Goal: Transaction & Acquisition: Purchase product/service

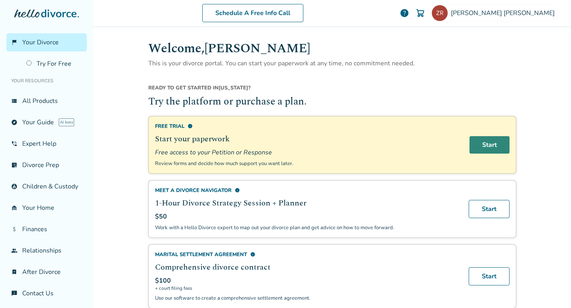
click at [488, 146] on link "Start" at bounding box center [489, 144] width 40 height 17
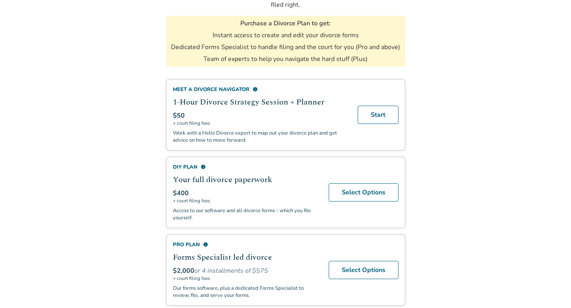
scroll to position [116, 0]
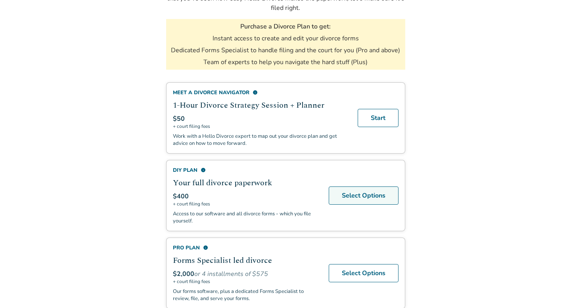
click at [374, 191] on link "Select Options" at bounding box center [363, 196] width 70 height 18
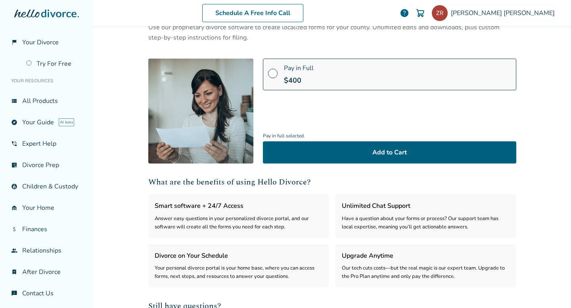
scroll to position [66, 0]
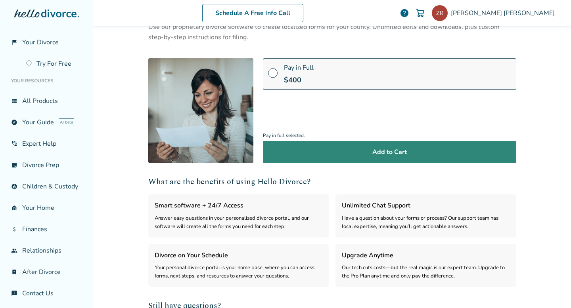
click at [369, 158] on button "Add to Cart" at bounding box center [389, 152] width 253 height 22
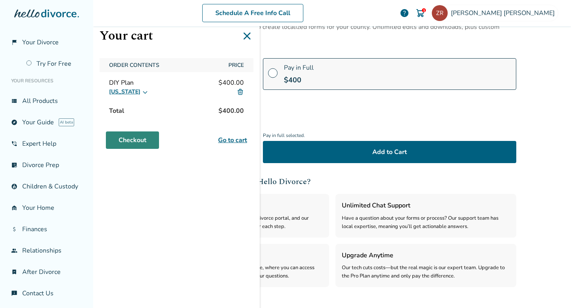
click at [143, 139] on link "Checkout" at bounding box center [132, 140] width 53 height 17
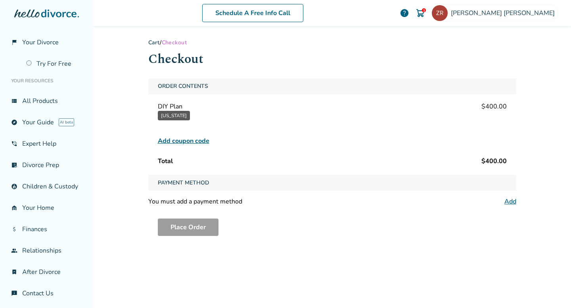
click at [512, 198] on link "Add" at bounding box center [510, 201] width 12 height 9
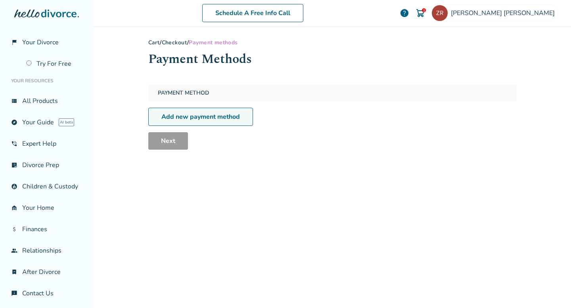
click at [229, 116] on link "Add new payment method" at bounding box center [200, 117] width 105 height 18
select select "**"
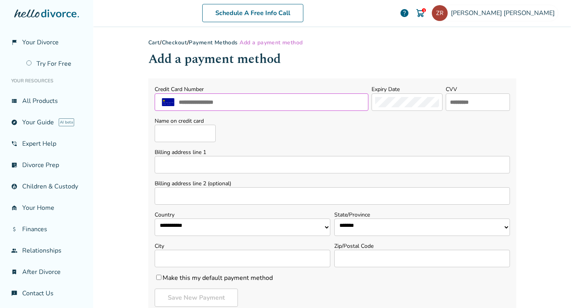
click at [231, 102] on input "text" at bounding box center [271, 102] width 187 height 10
type input "**********"
type input "*********"
click at [464, 97] on input "text" at bounding box center [477, 102] width 57 height 10
type input "***"
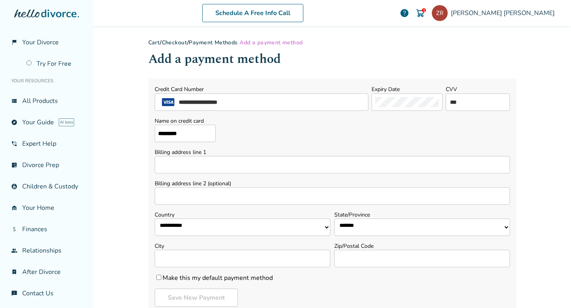
click at [290, 142] on form "**********" at bounding box center [332, 195] width 368 height 235
click at [263, 164] on input "Billing address line 1" at bounding box center [332, 164] width 355 height 17
type input "**********"
select select "**"
type input "**********"
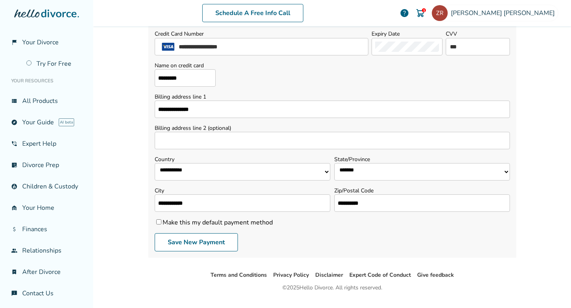
scroll to position [73, 0]
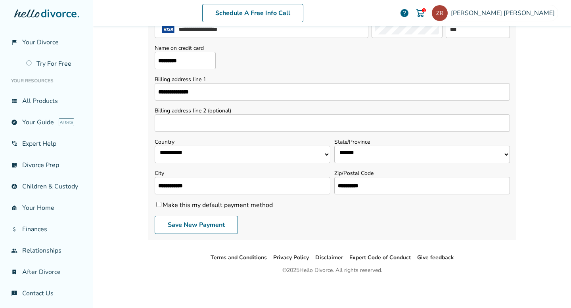
click at [401, 189] on input "**********" at bounding box center [422, 185] width 176 height 17
type input "*****"
click at [328, 223] on div "Save New Payment" at bounding box center [332, 225] width 355 height 18
click at [192, 227] on button "Save New Payment" at bounding box center [196, 225] width 83 height 18
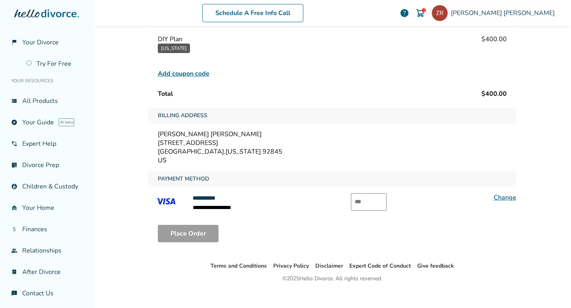
scroll to position [75, 0]
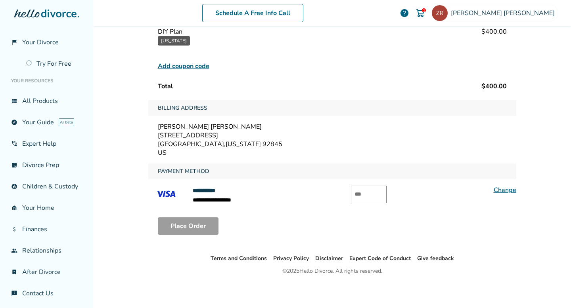
click at [369, 193] on input "text" at bounding box center [369, 194] width 36 height 17
type input "***"
click at [197, 224] on button "Place Order" at bounding box center [188, 226] width 61 height 17
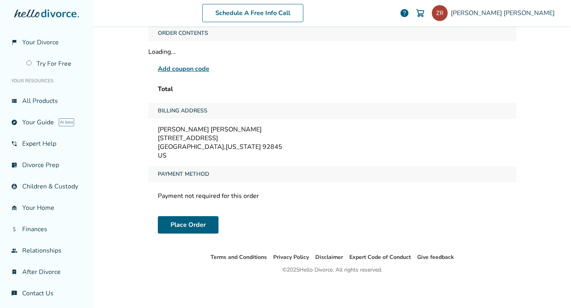
scroll to position [39, 0]
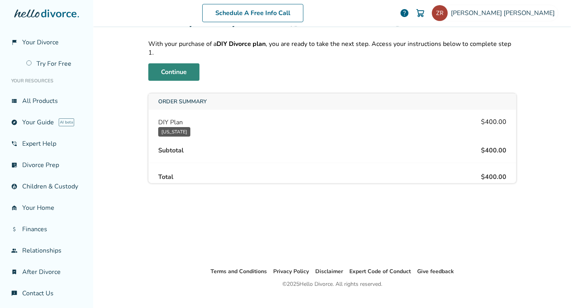
click at [178, 65] on link "Continue" at bounding box center [173, 71] width 51 height 17
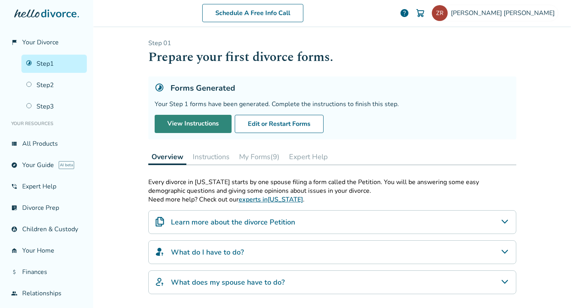
click at [194, 125] on link "View Instructions" at bounding box center [193, 124] width 77 height 18
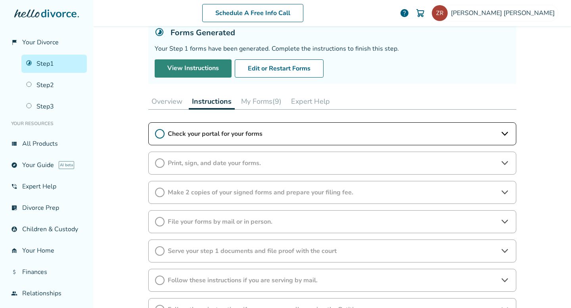
scroll to position [78, 0]
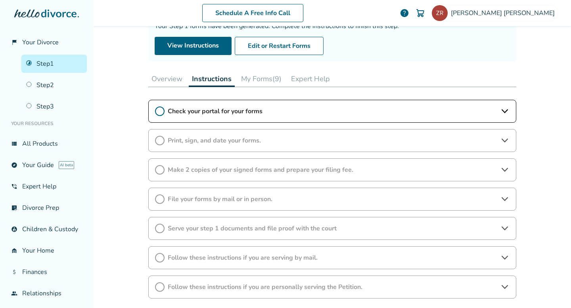
click at [193, 106] on div "Check your portal for your forms" at bounding box center [332, 111] width 368 height 23
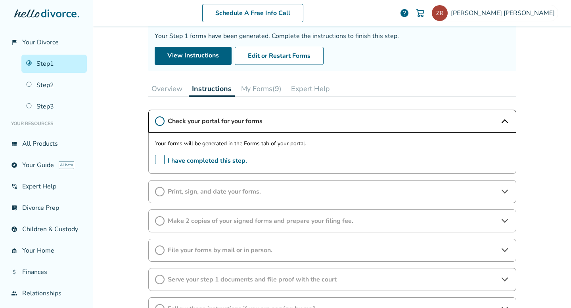
scroll to position [65, 0]
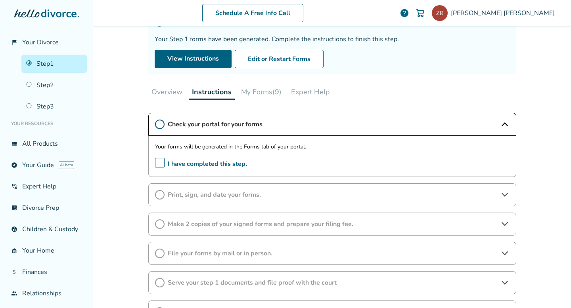
click at [258, 93] on button "My Forms (9)" at bounding box center [261, 92] width 47 height 16
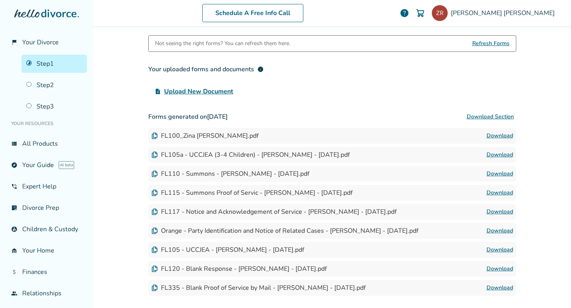
scroll to position [100, 0]
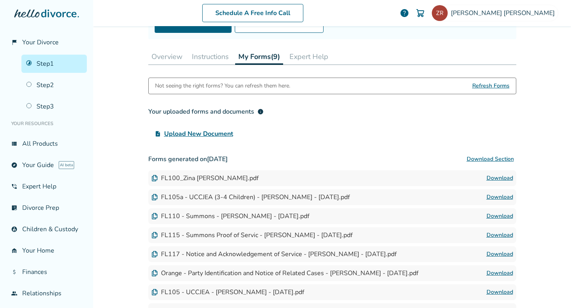
click at [218, 53] on button "Instructions" at bounding box center [210, 57] width 43 height 16
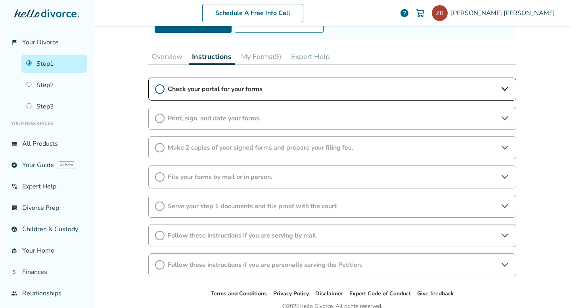
click at [188, 88] on span "Check your portal for your forms" at bounding box center [332, 89] width 329 height 9
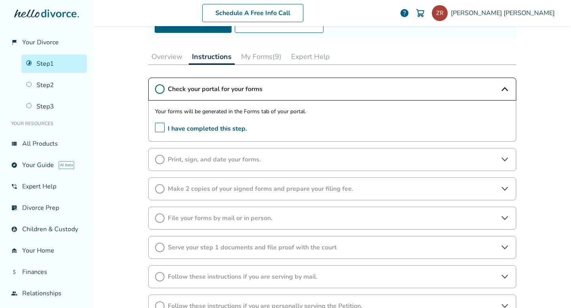
click at [160, 125] on span "I have completed this step." at bounding box center [201, 129] width 92 height 12
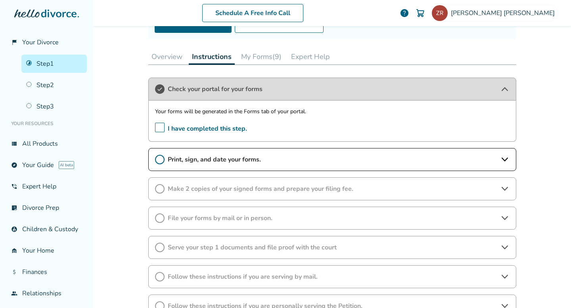
click at [286, 160] on span "Print, sign, and date your forms." at bounding box center [332, 159] width 329 height 9
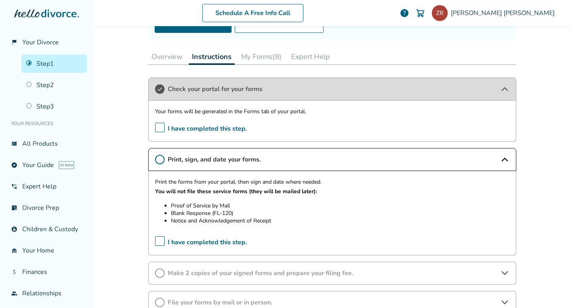
click at [258, 57] on button "My Forms (9)" at bounding box center [261, 57] width 47 height 16
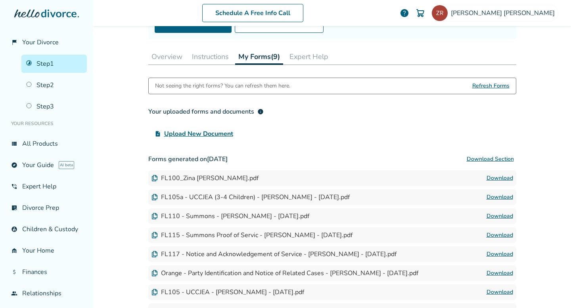
click at [480, 156] on button "Download Section" at bounding box center [490, 159] width 52 height 16
click at [498, 158] on button "Download Section" at bounding box center [490, 159] width 52 height 16
click at [496, 180] on link "Download" at bounding box center [499, 179] width 27 height 10
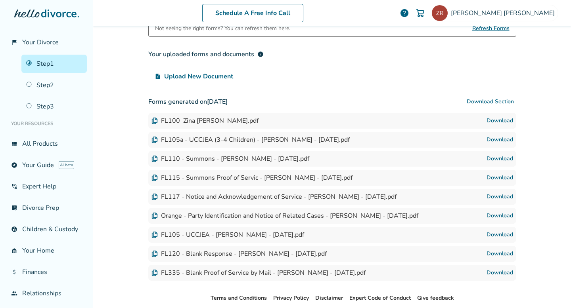
scroll to position [198, 0]
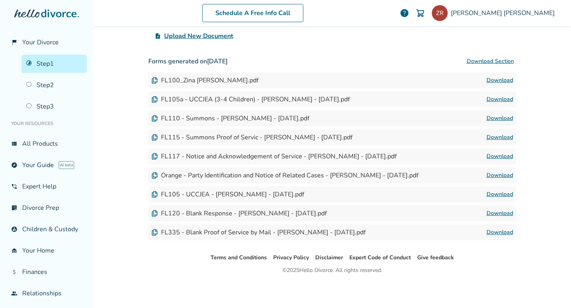
click at [494, 100] on link "Download" at bounding box center [499, 100] width 27 height 10
click at [493, 116] on link "Download" at bounding box center [499, 119] width 27 height 10
click at [494, 135] on link "Download" at bounding box center [499, 138] width 27 height 10
click at [496, 157] on link "Download" at bounding box center [499, 157] width 27 height 10
click at [502, 174] on link "Download" at bounding box center [499, 176] width 27 height 10
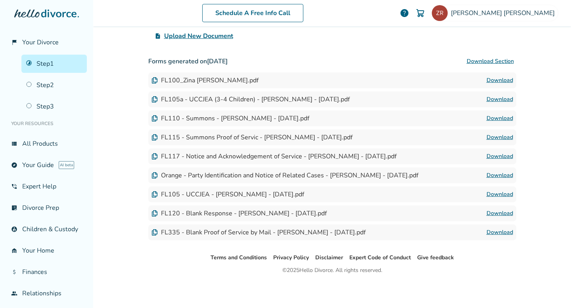
click at [496, 195] on link "Download" at bounding box center [499, 195] width 27 height 10
click at [497, 212] on link "Download" at bounding box center [499, 214] width 27 height 10
click at [497, 233] on link "Download" at bounding box center [499, 233] width 27 height 10
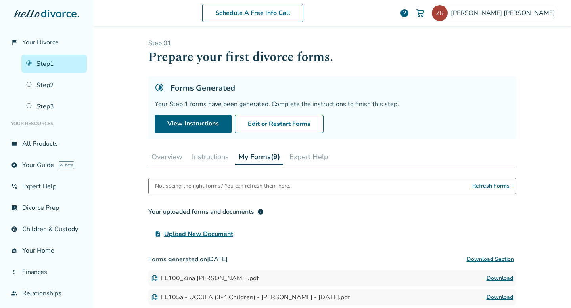
click at [216, 156] on button "Instructions" at bounding box center [210, 157] width 43 height 16
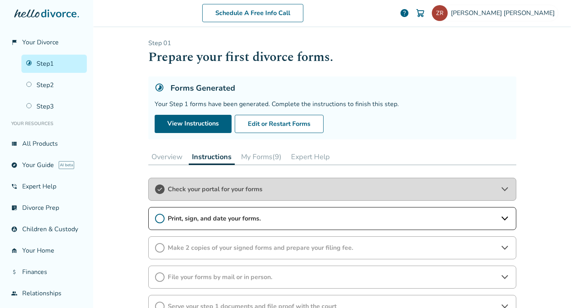
click at [405, 215] on span "Print, sign, and date your forms." at bounding box center [332, 218] width 329 height 9
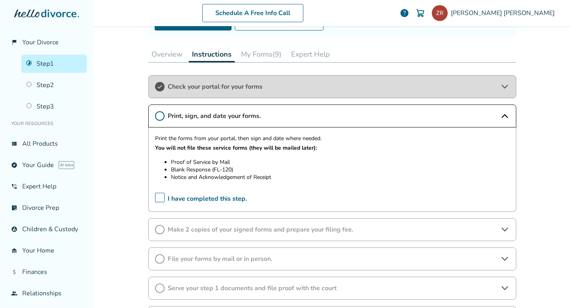
scroll to position [100, 0]
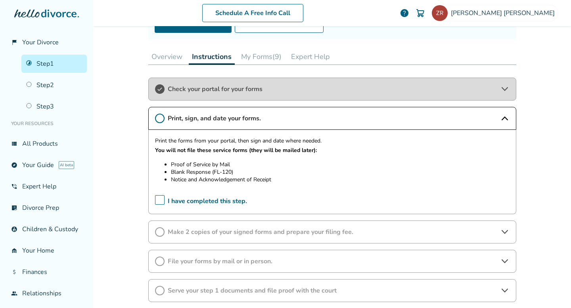
click at [256, 53] on button "My Forms (9)" at bounding box center [261, 57] width 47 height 16
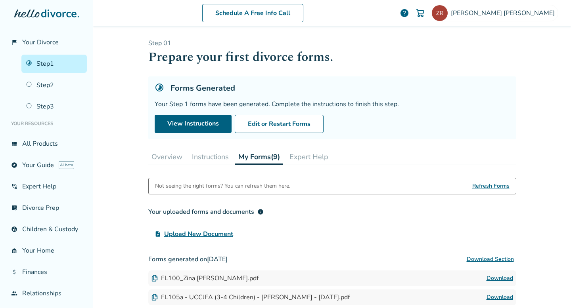
click at [209, 158] on button "Instructions" at bounding box center [210, 157] width 43 height 16
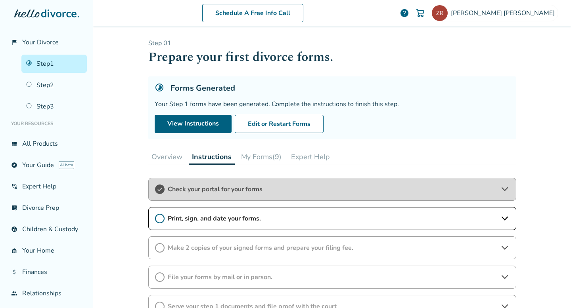
scroll to position [58, 0]
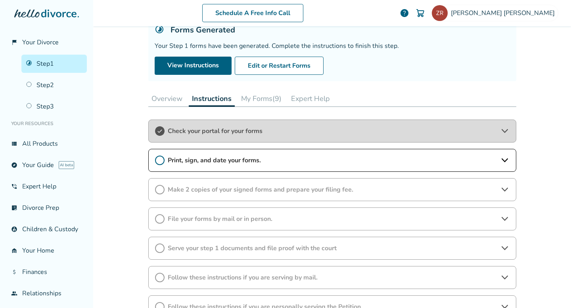
click at [209, 158] on span "Print, sign, and date your forms." at bounding box center [332, 160] width 329 height 9
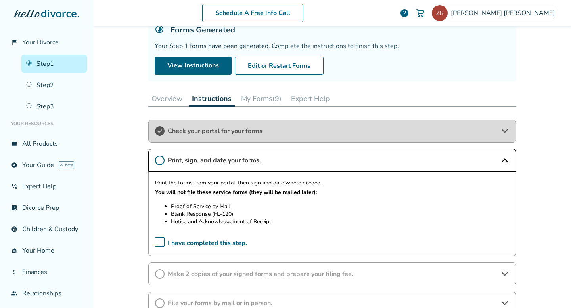
click at [158, 242] on span "I have completed this step." at bounding box center [201, 243] width 92 height 12
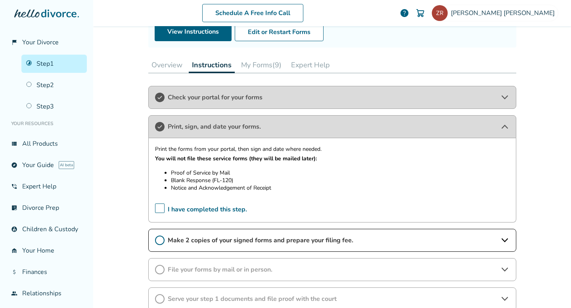
scroll to position [92, 0]
click at [266, 236] on span "Make 2 copies of your signed forms and prepare your filing fee." at bounding box center [332, 240] width 329 height 9
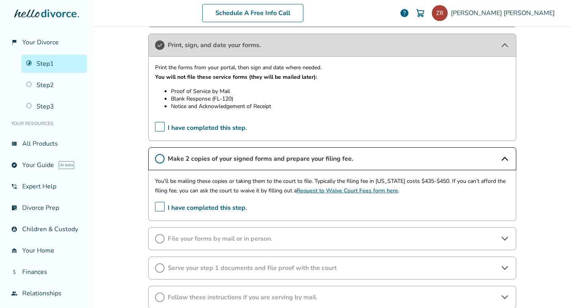
scroll to position [172, 0]
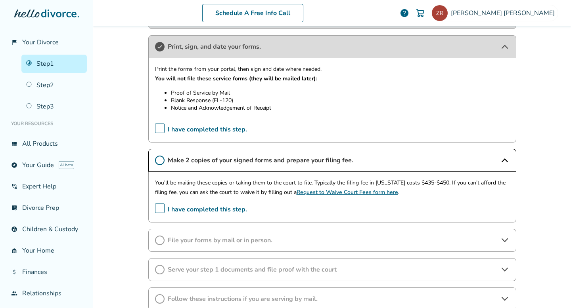
click at [161, 163] on icon at bounding box center [160, 161] width 10 height 10
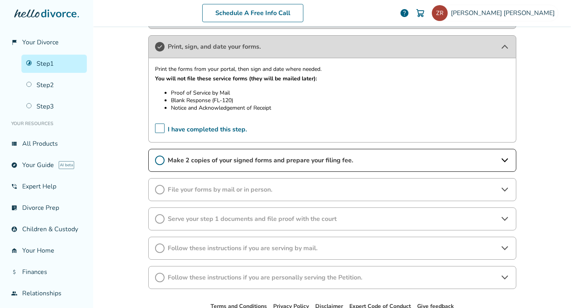
click at [161, 163] on icon at bounding box center [160, 161] width 10 height 10
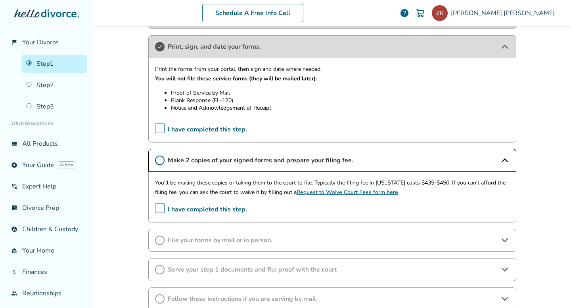
click at [162, 210] on span "I have completed this step." at bounding box center [201, 210] width 92 height 12
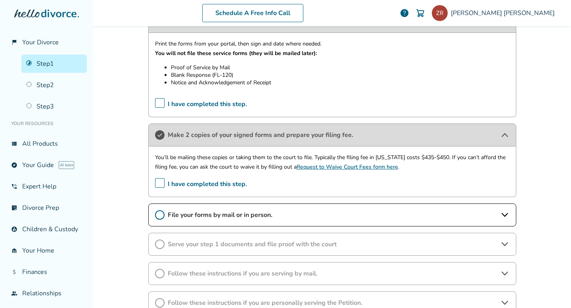
scroll to position [206, 0]
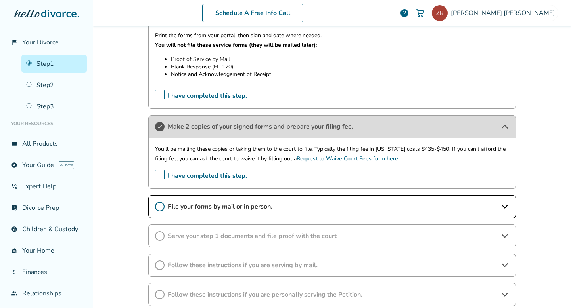
click at [253, 207] on span "File your forms by mail or in person." at bounding box center [332, 206] width 329 height 9
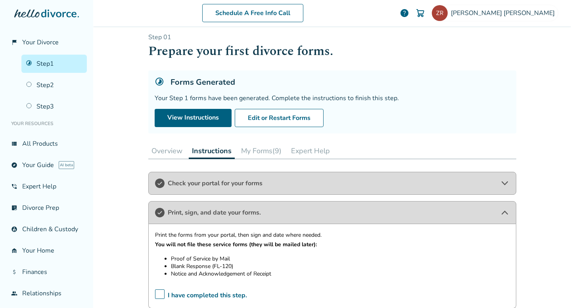
scroll to position [0, 0]
